Goal: Information Seeking & Learning: Understand process/instructions

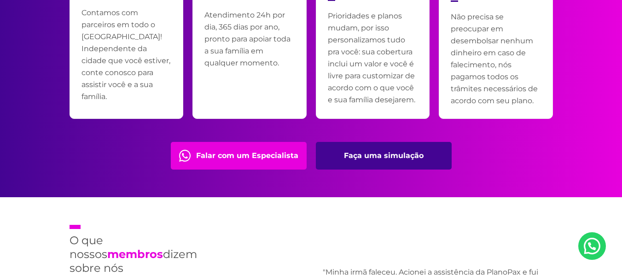
scroll to position [1979, 0]
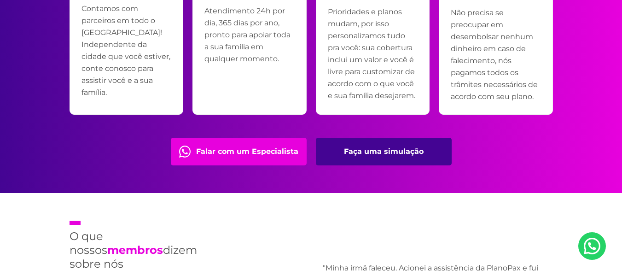
click at [399, 150] on link "Faça uma simulação" at bounding box center [384, 152] width 136 height 28
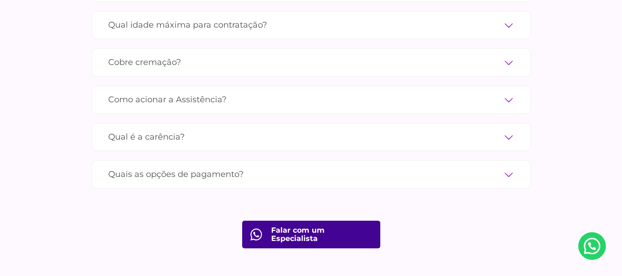
scroll to position [3222, 0]
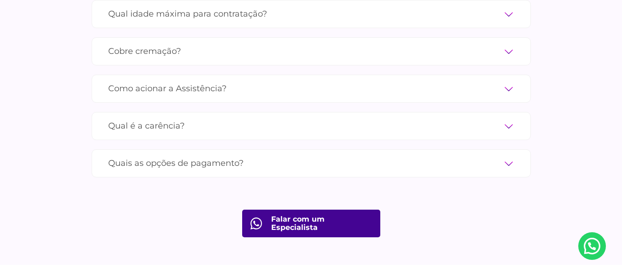
click at [511, 118] on label "Qual é a carência?" at bounding box center [311, 126] width 406 height 16
click at [0, 0] on input "Qual é a carência?" at bounding box center [0, 0] width 0 height 0
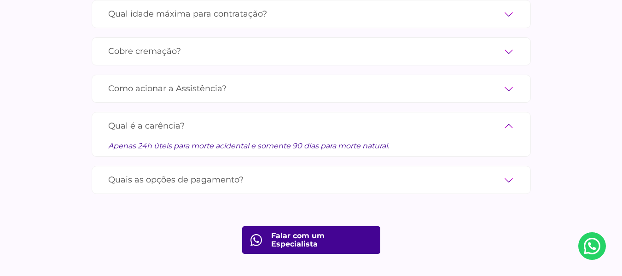
click at [510, 172] on label "Quais as opções de pagamento?" at bounding box center [311, 180] width 406 height 16
click at [0, 0] on input "Quais as opções de pagamento?" at bounding box center [0, 0] width 0 height 0
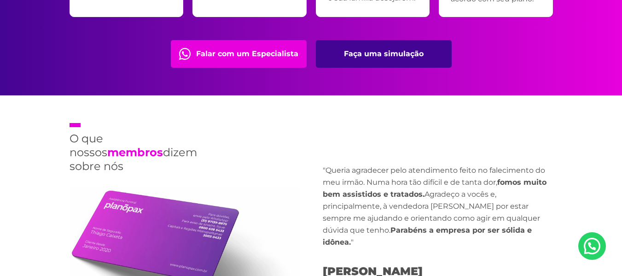
scroll to position [2071, 0]
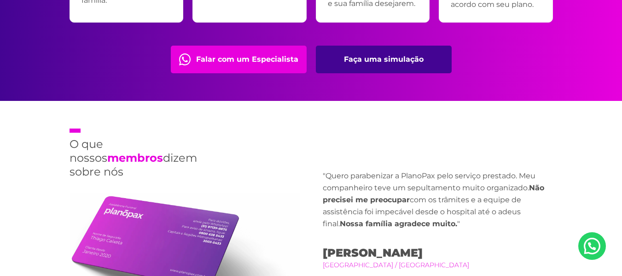
click at [361, 54] on link "Faça uma simulação" at bounding box center [384, 60] width 136 height 28
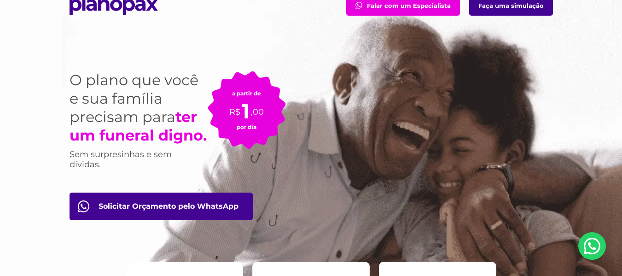
scroll to position [0, 0]
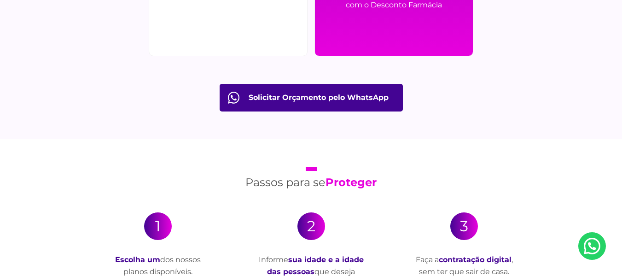
scroll to position [1565, 0]
